Goal: Download file/media

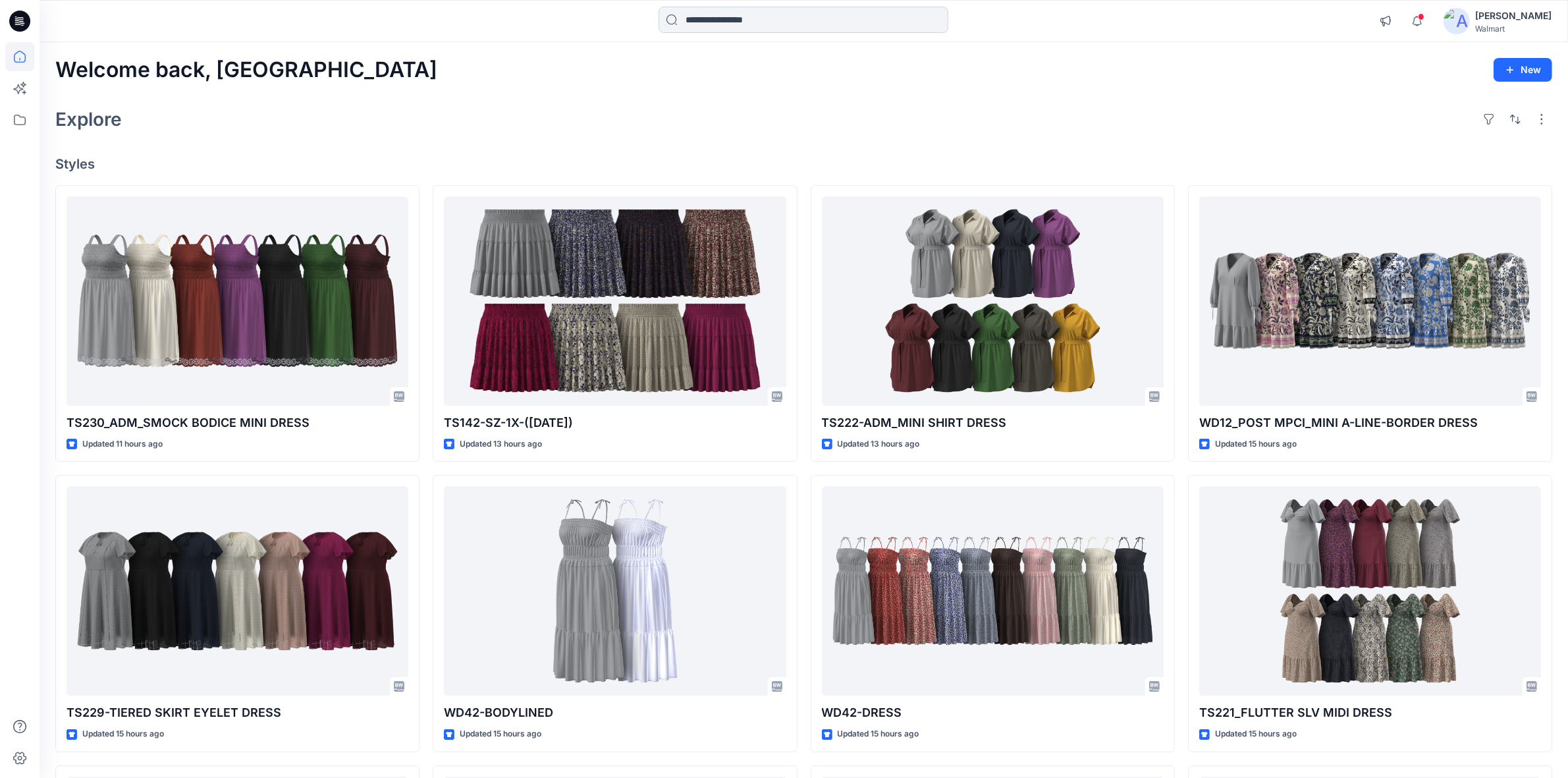
click at [698, 21] on input at bounding box center [803, 19] width 290 height 26
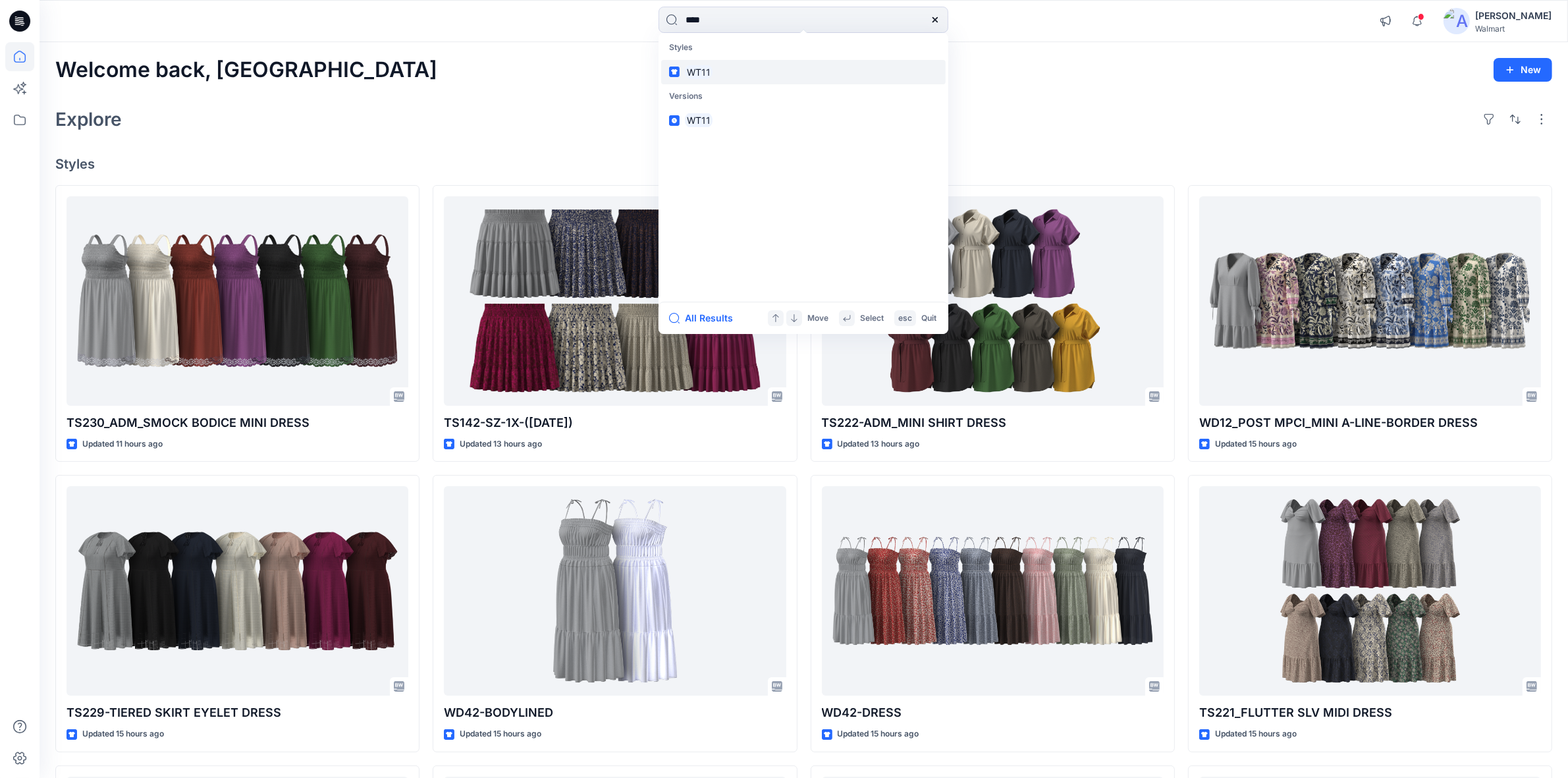
type input "****"
click at [702, 73] on mark "WT11" at bounding box center [698, 72] width 28 height 15
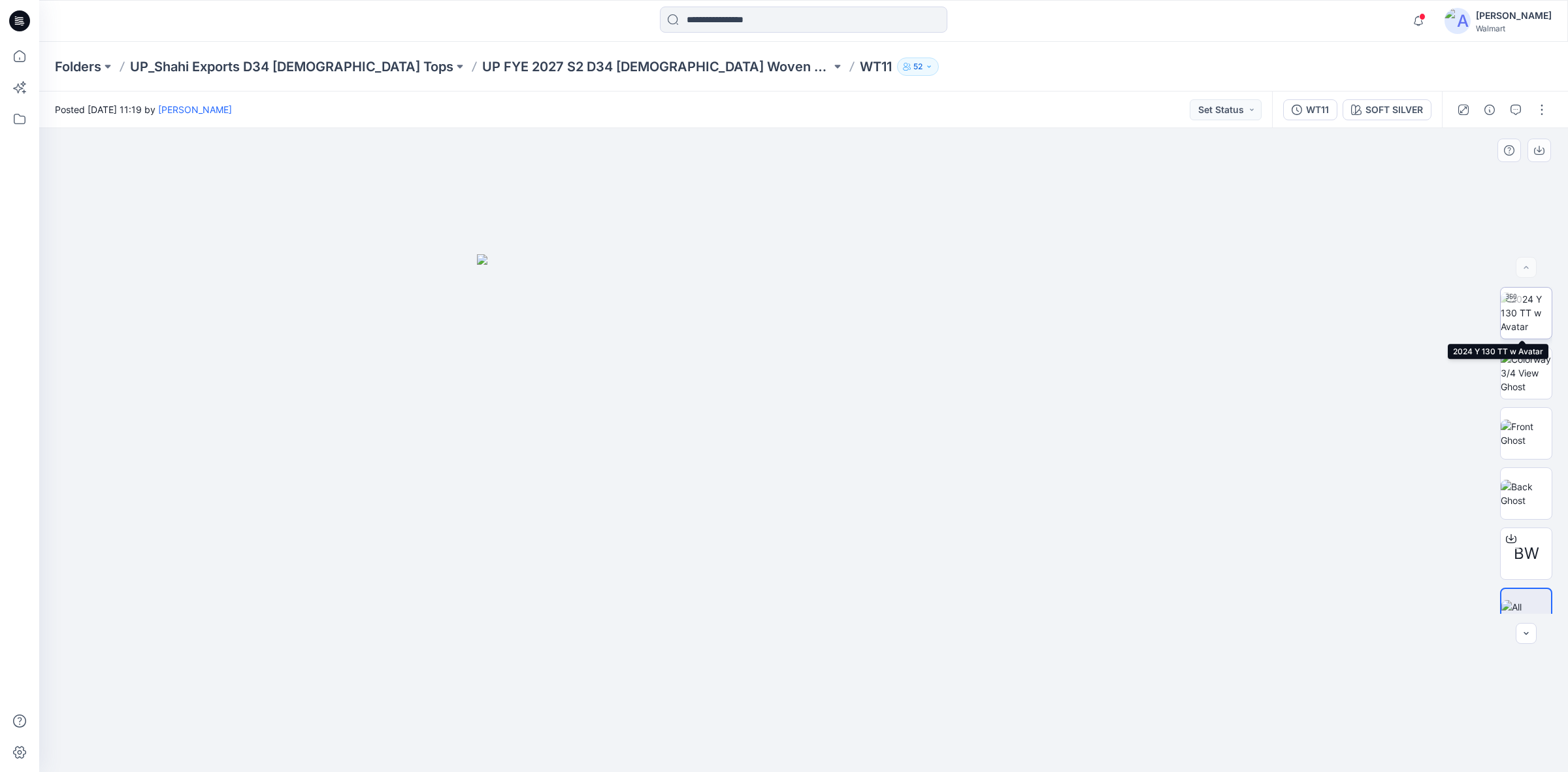
click at [1521, 313] on img at bounding box center [1526, 312] width 51 height 41
drag, startPoint x: 853, startPoint y: 564, endPoint x: 841, endPoint y: 514, distance: 51.4
drag, startPoint x: 803, startPoint y: 756, endPoint x: 1021, endPoint y: 756, distance: 218.0
click at [1021, 756] on div at bounding box center [804, 450] width 1529 height 644
drag, startPoint x: 644, startPoint y: 743, endPoint x: 809, endPoint y: 747, distance: 165.0
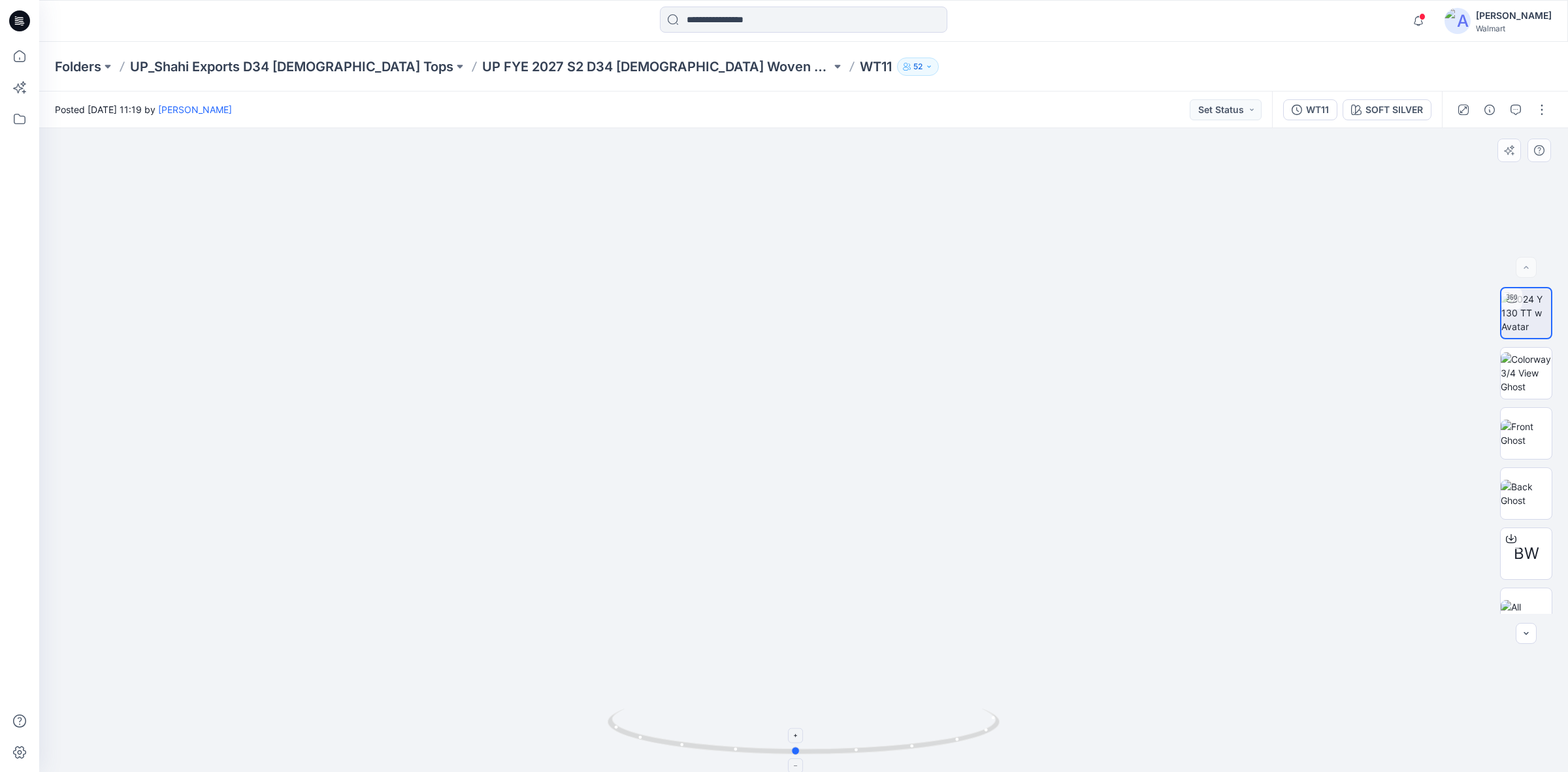
click at [809, 747] on icon at bounding box center [805, 733] width 395 height 49
click at [1513, 540] on div at bounding box center [1511, 538] width 21 height 21
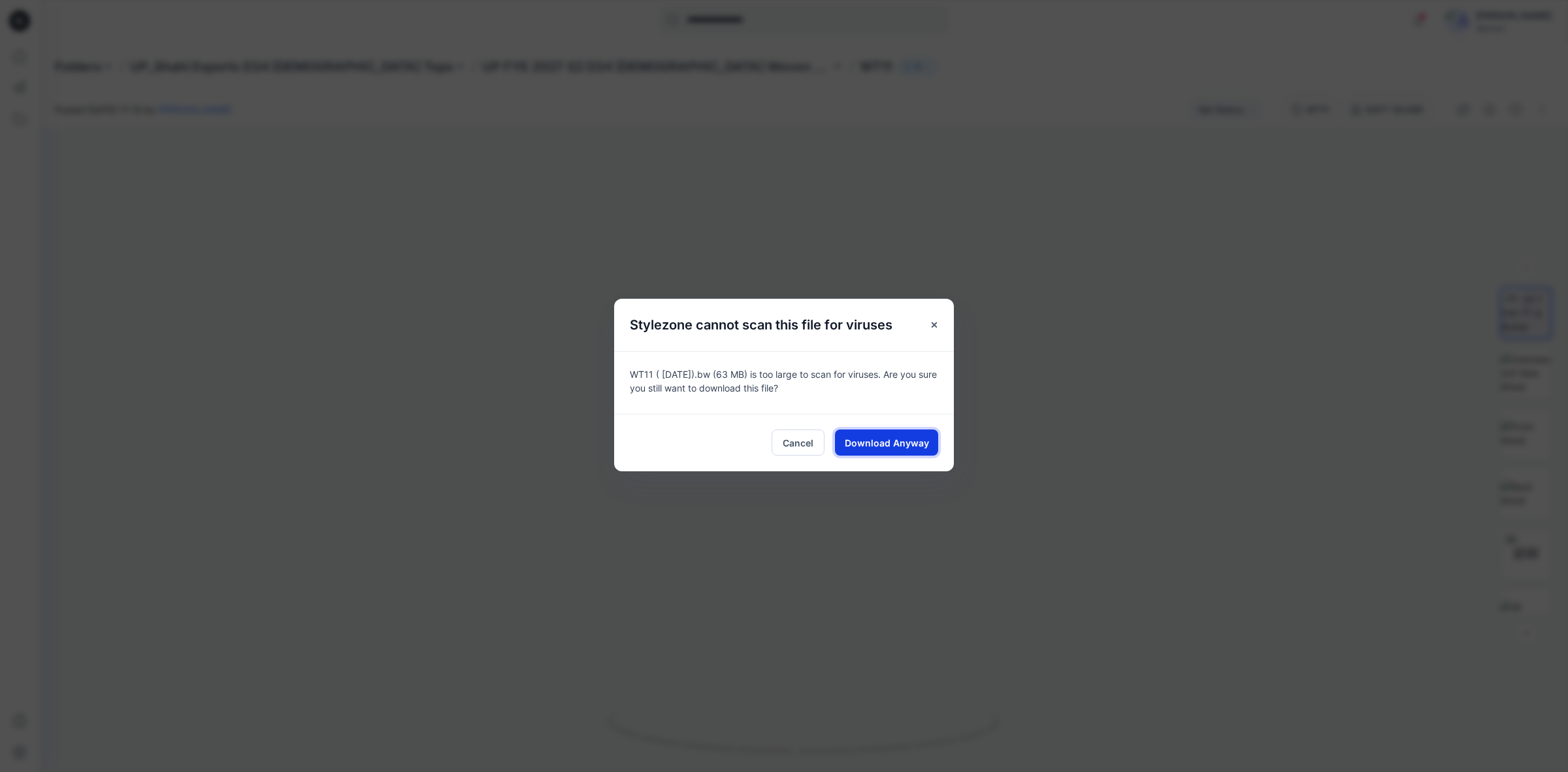
click at [909, 444] on span "Download Anyway" at bounding box center [887, 443] width 84 height 13
